Goal: Transaction & Acquisition: Purchase product/service

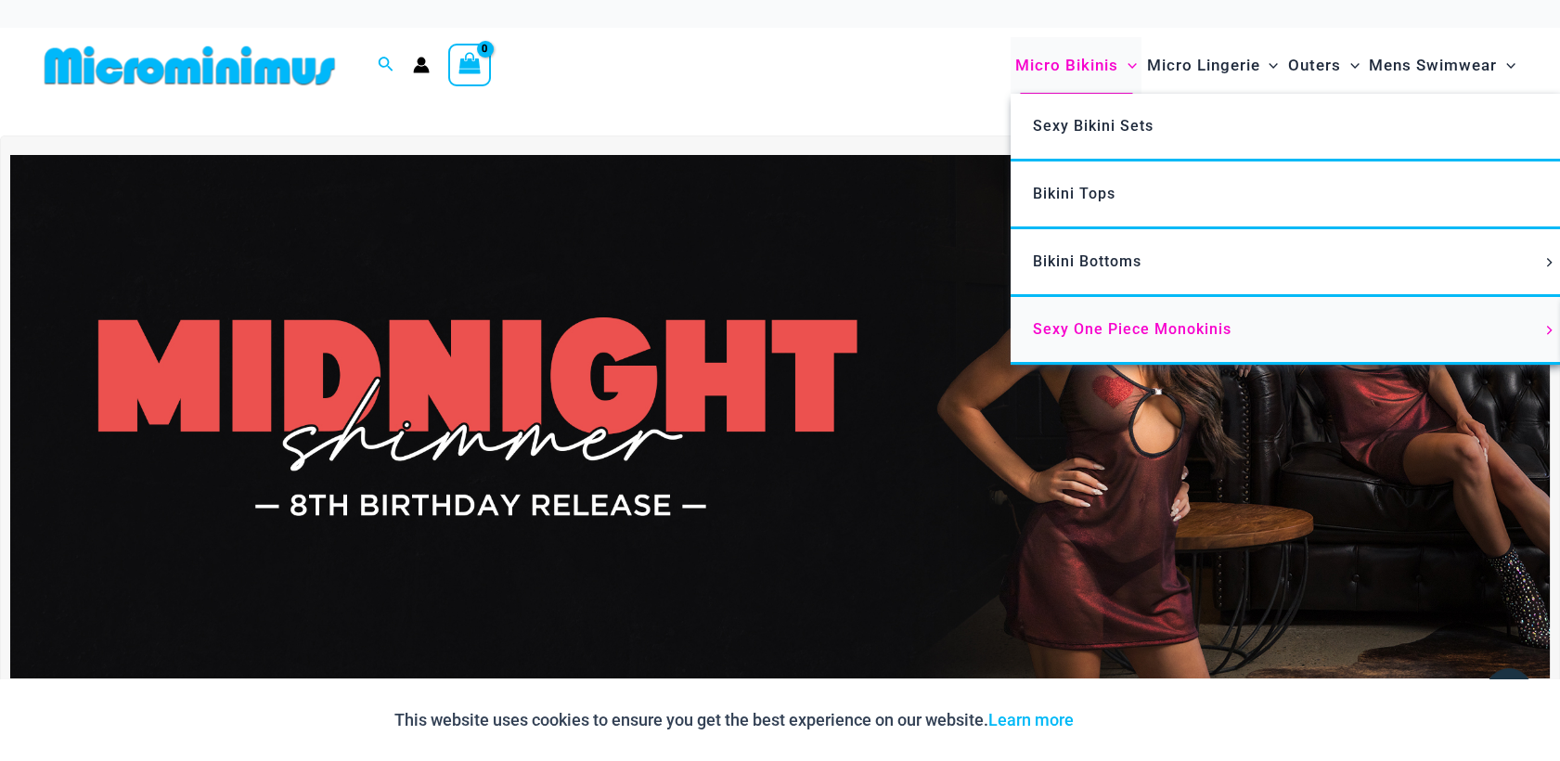
click at [1249, 329] on link "Sexy One Piece Monokinis" at bounding box center [1287, 331] width 552 height 68
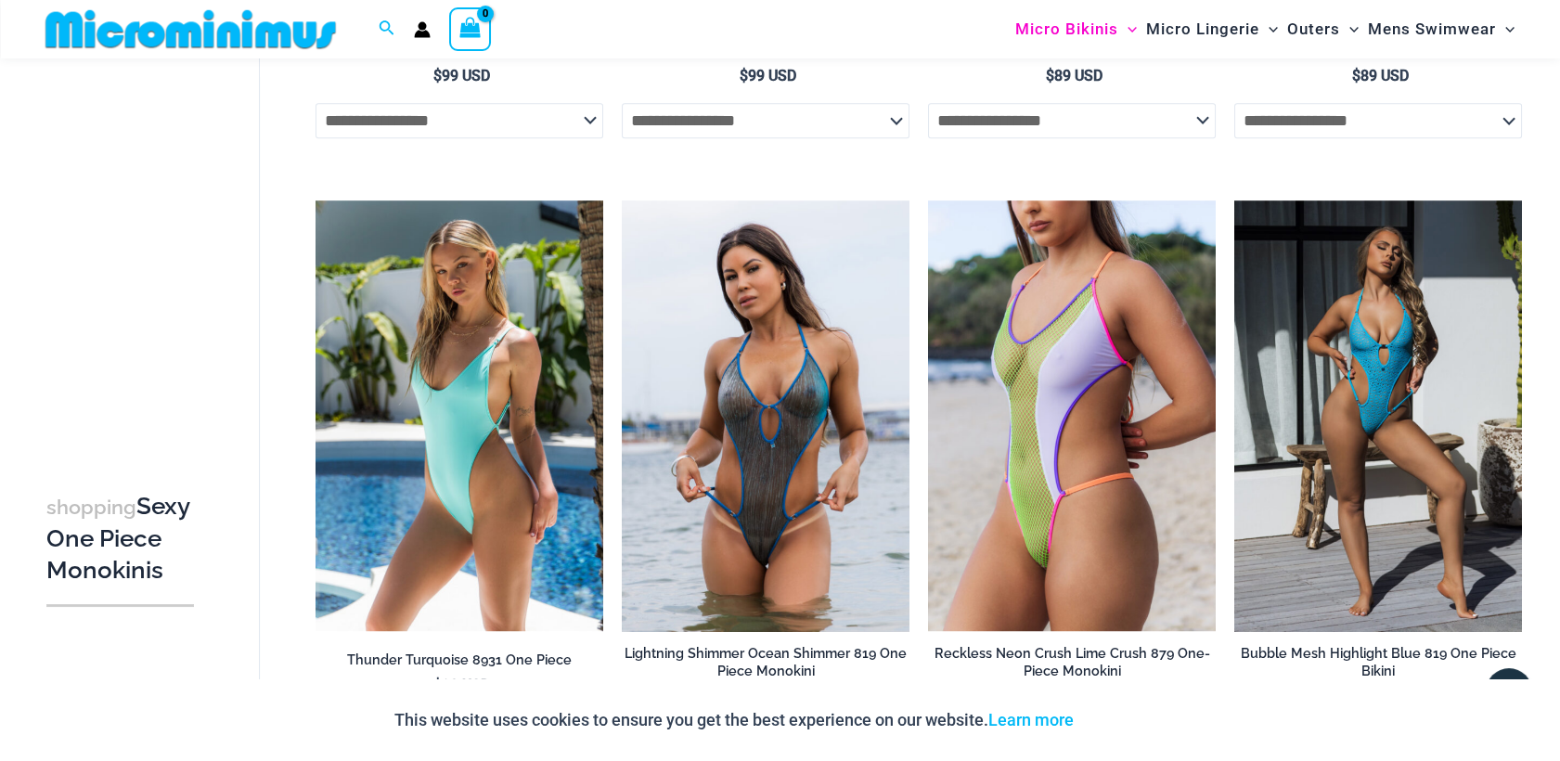
scroll to position [2599, 0]
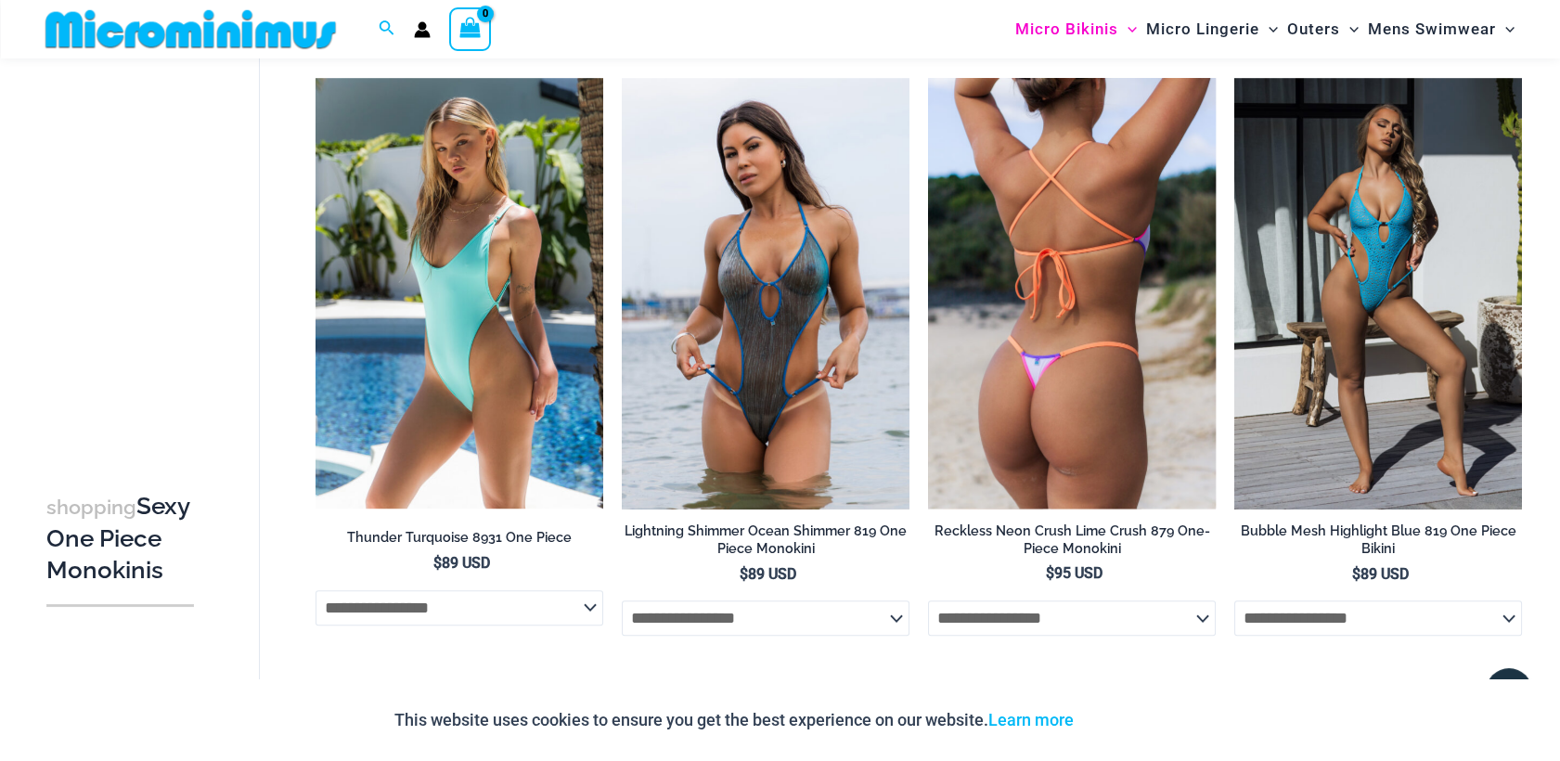
click at [1069, 264] on img at bounding box center [1072, 294] width 288 height 432
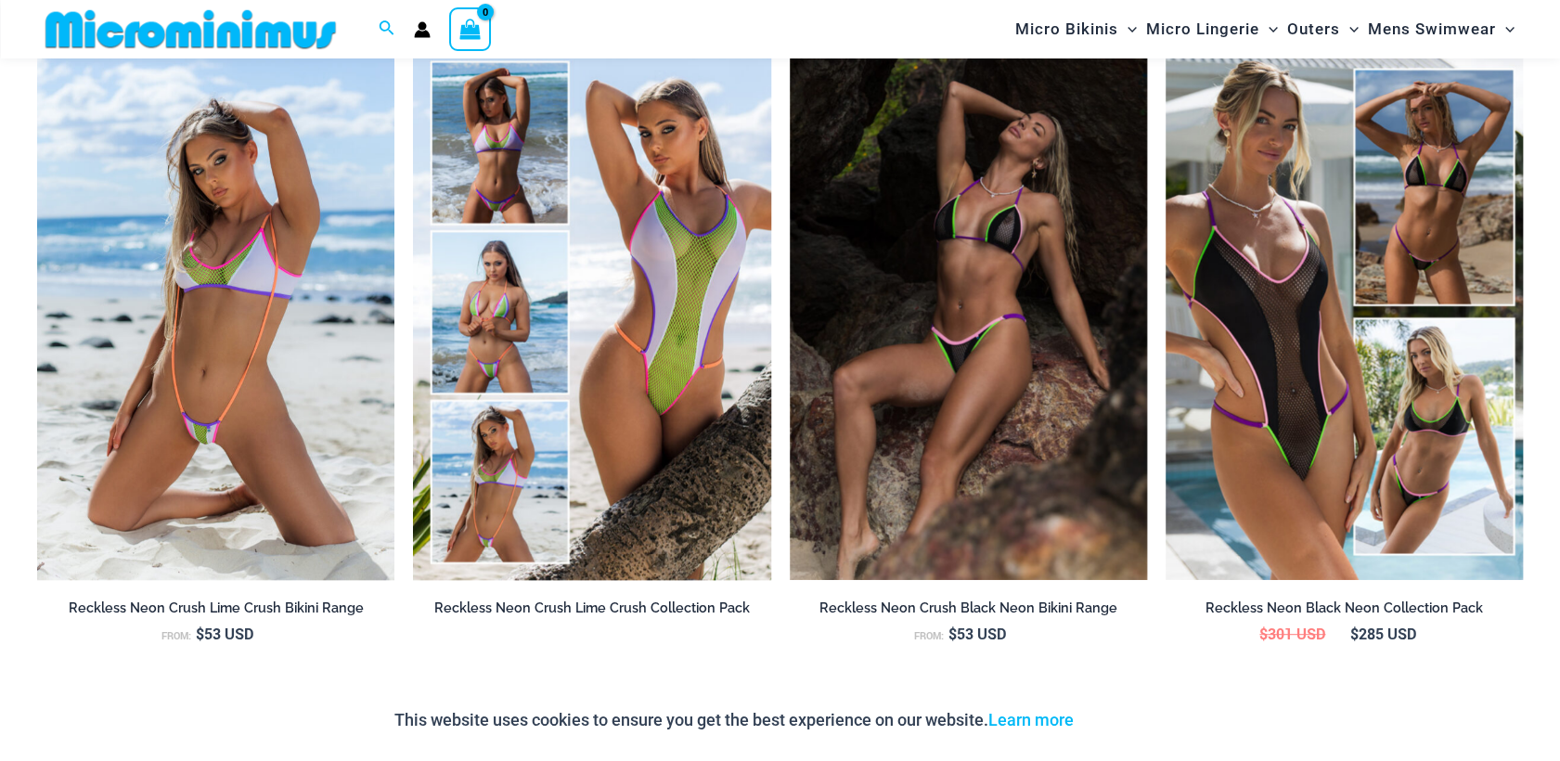
scroll to position [2063, 0]
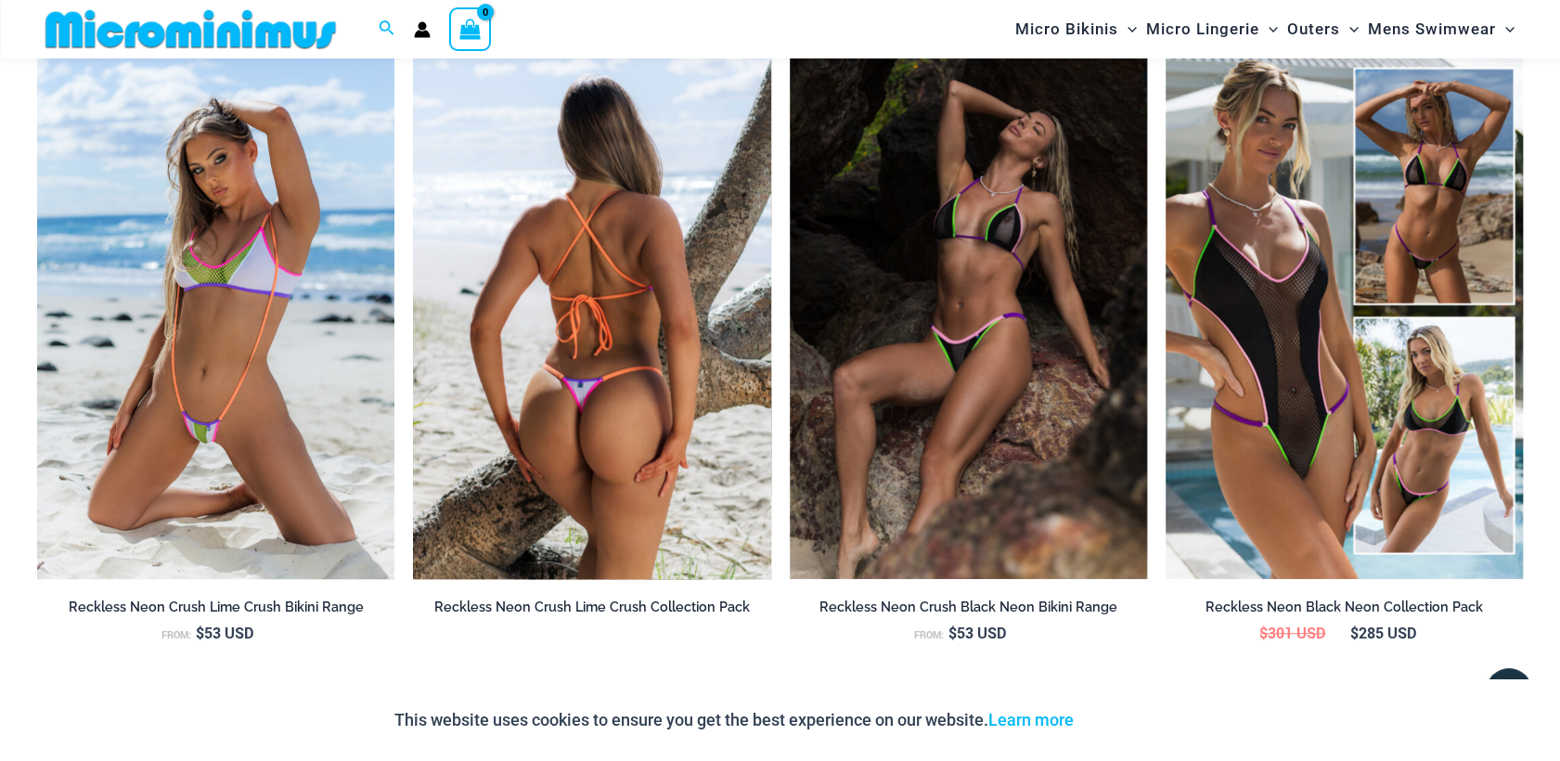
click at [652, 208] on img at bounding box center [591, 311] width 357 height 537
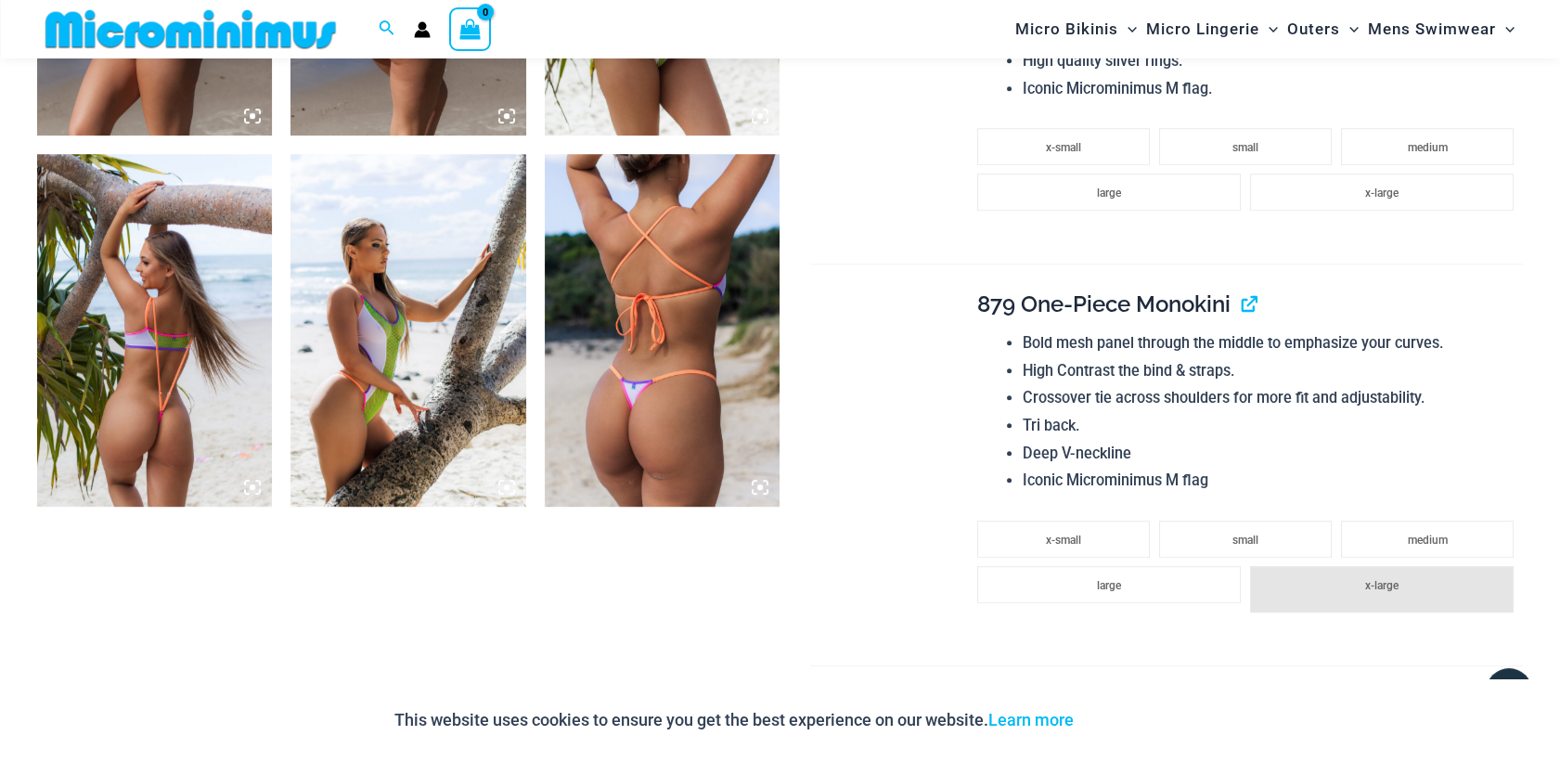
scroll to position [1938, 0]
